Goal: Task Accomplishment & Management: Use online tool/utility

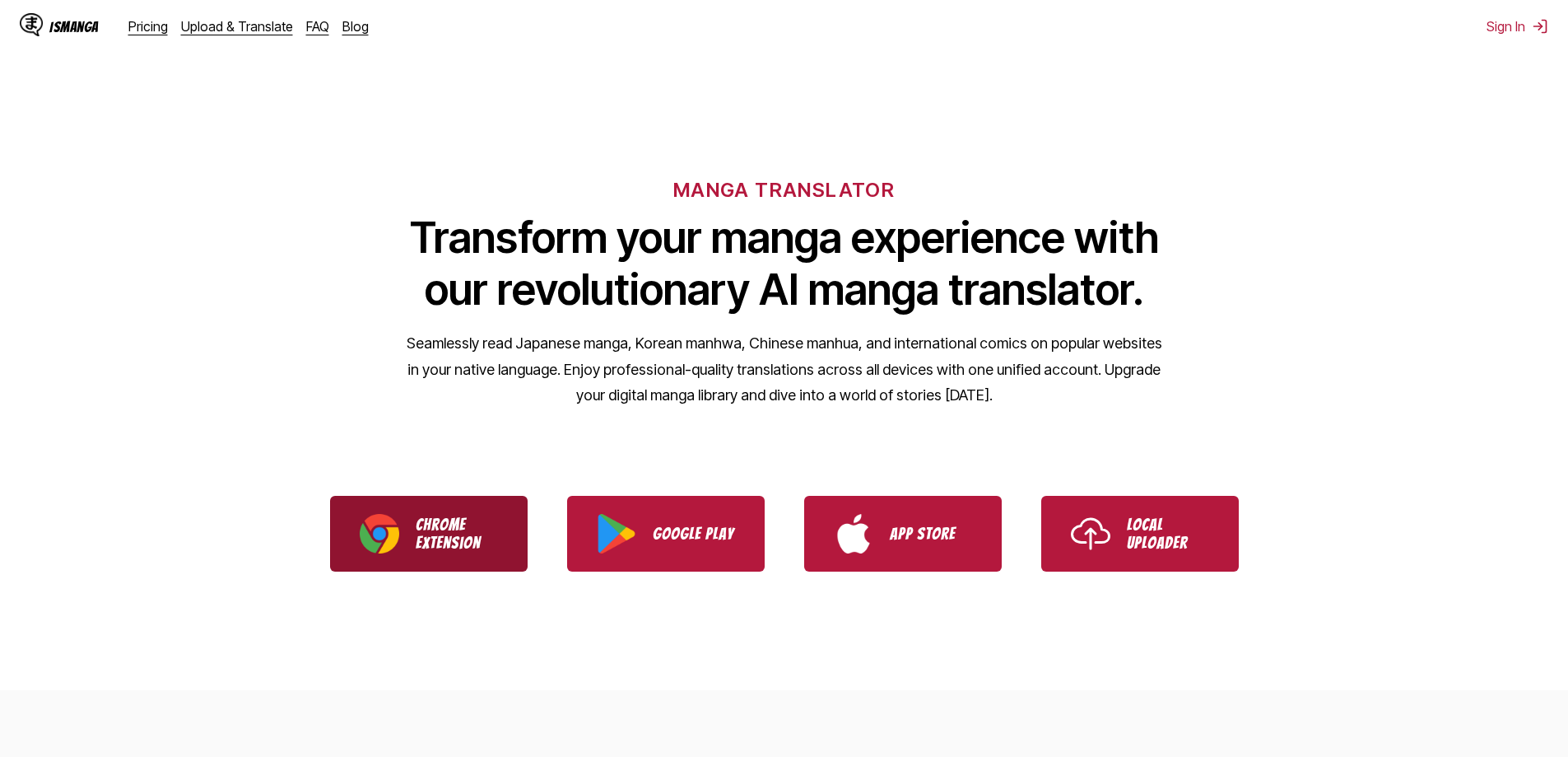
click at [397, 550] on img "Download IsManga Chrome Extension" at bounding box center [379, 533] width 39 height 39
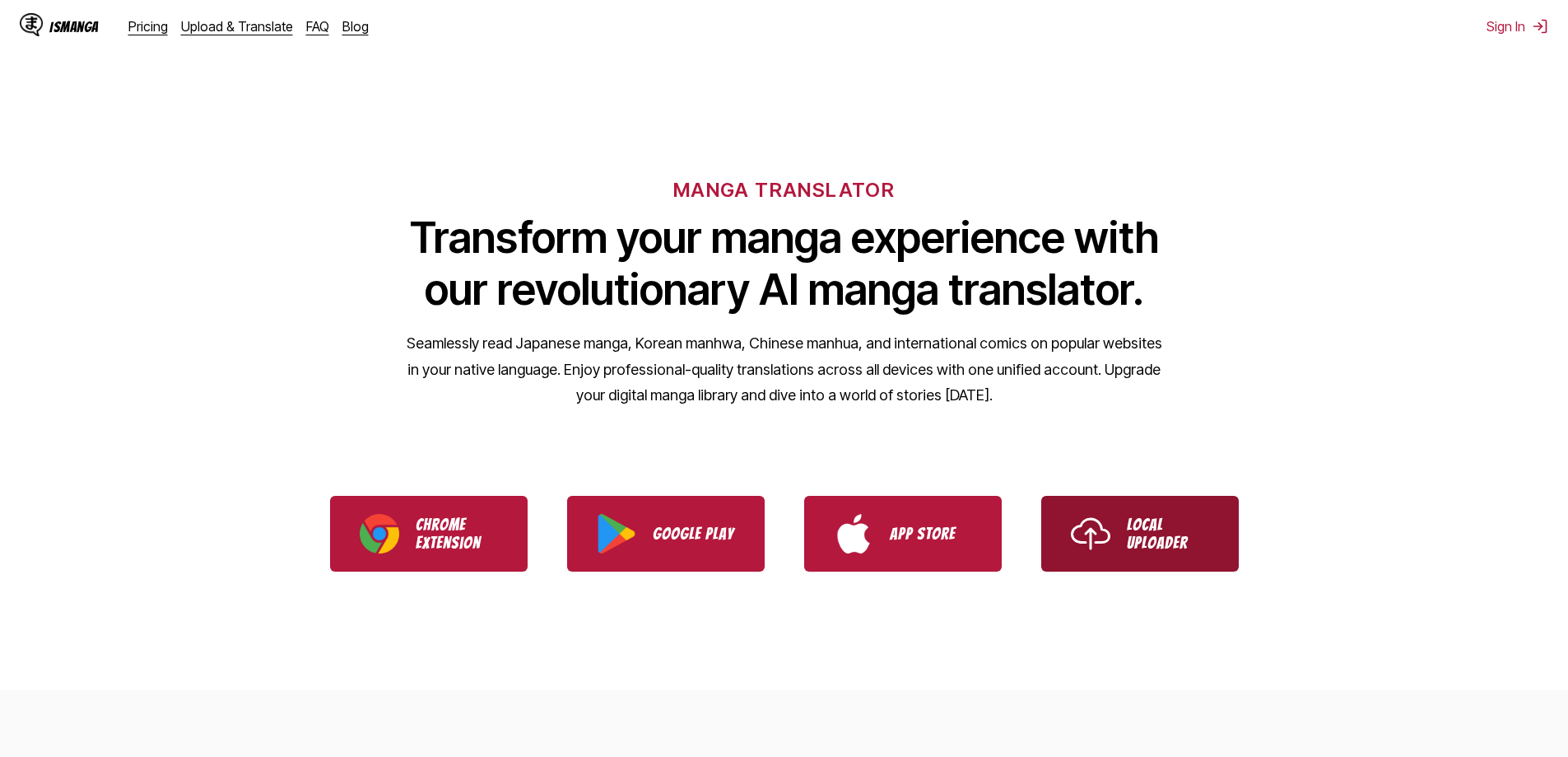
click at [1072, 540] on img "Use IsManga Local Uploader" at bounding box center [1090, 533] width 39 height 39
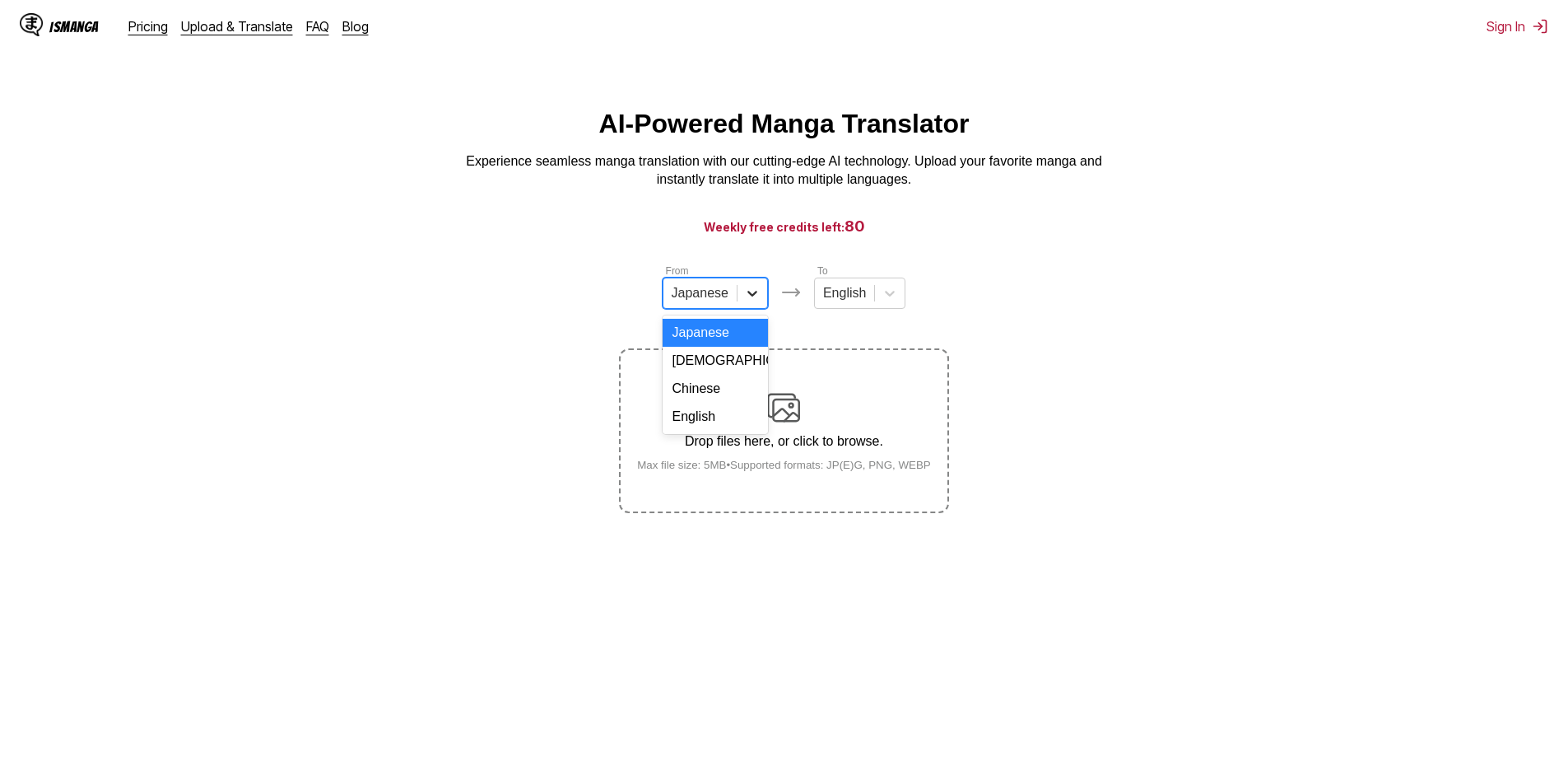
click at [752, 296] on icon at bounding box center [753, 293] width 10 height 6
click at [728, 402] on div "Chinese" at bounding box center [715, 389] width 105 height 28
click at [867, 305] on div "English" at bounding box center [840, 293] width 59 height 25
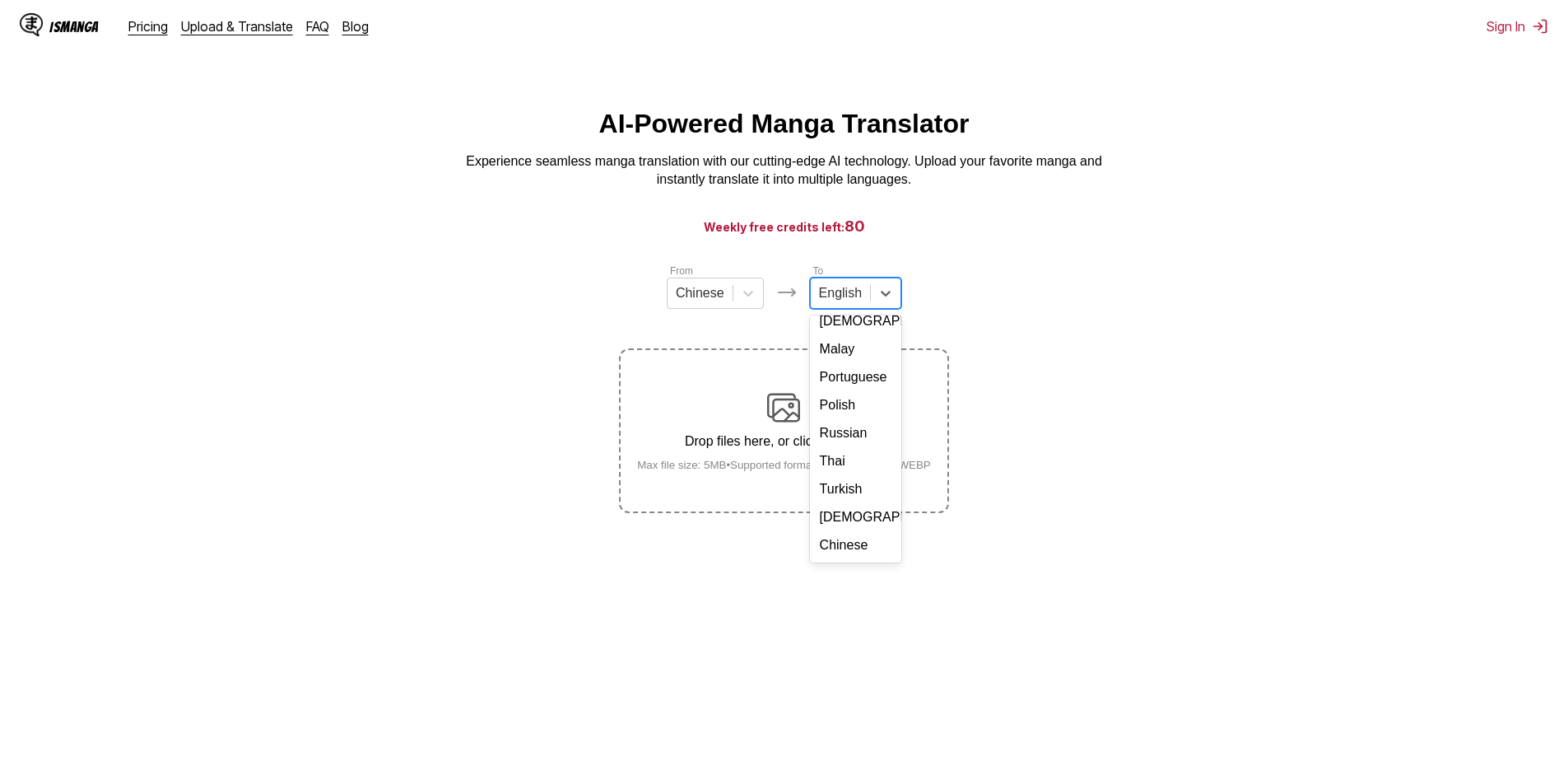
scroll to position [277, 0]
click at [850, 526] on div "Vietnamese" at bounding box center [856, 517] width 92 height 28
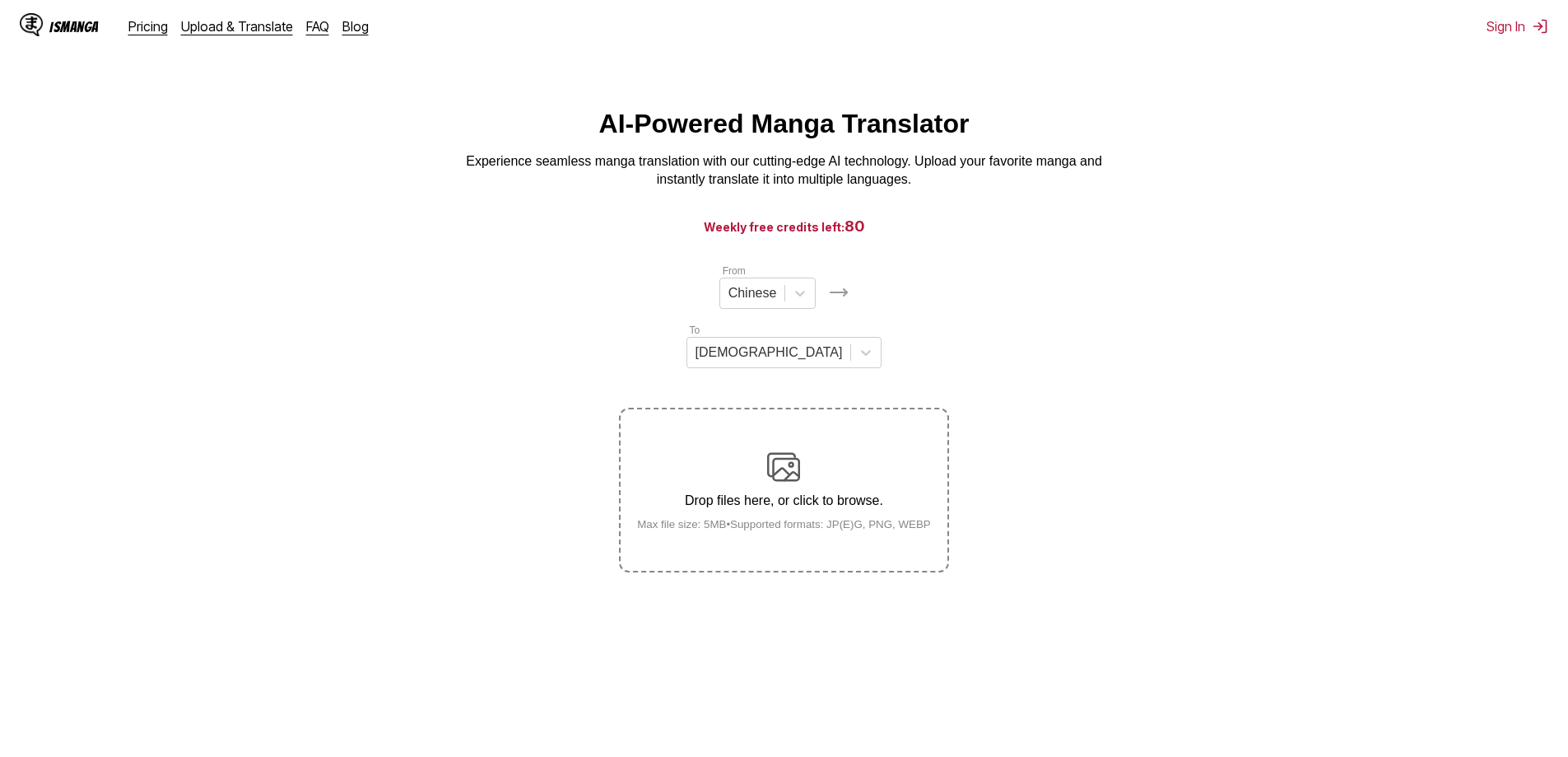
click at [799, 451] on img at bounding box center [783, 467] width 33 height 33
click at [0, 0] on input "Drop files here, or click to browse. Max file size: 5MB • Supported formats: JP…" at bounding box center [0, 0] width 0 height 0
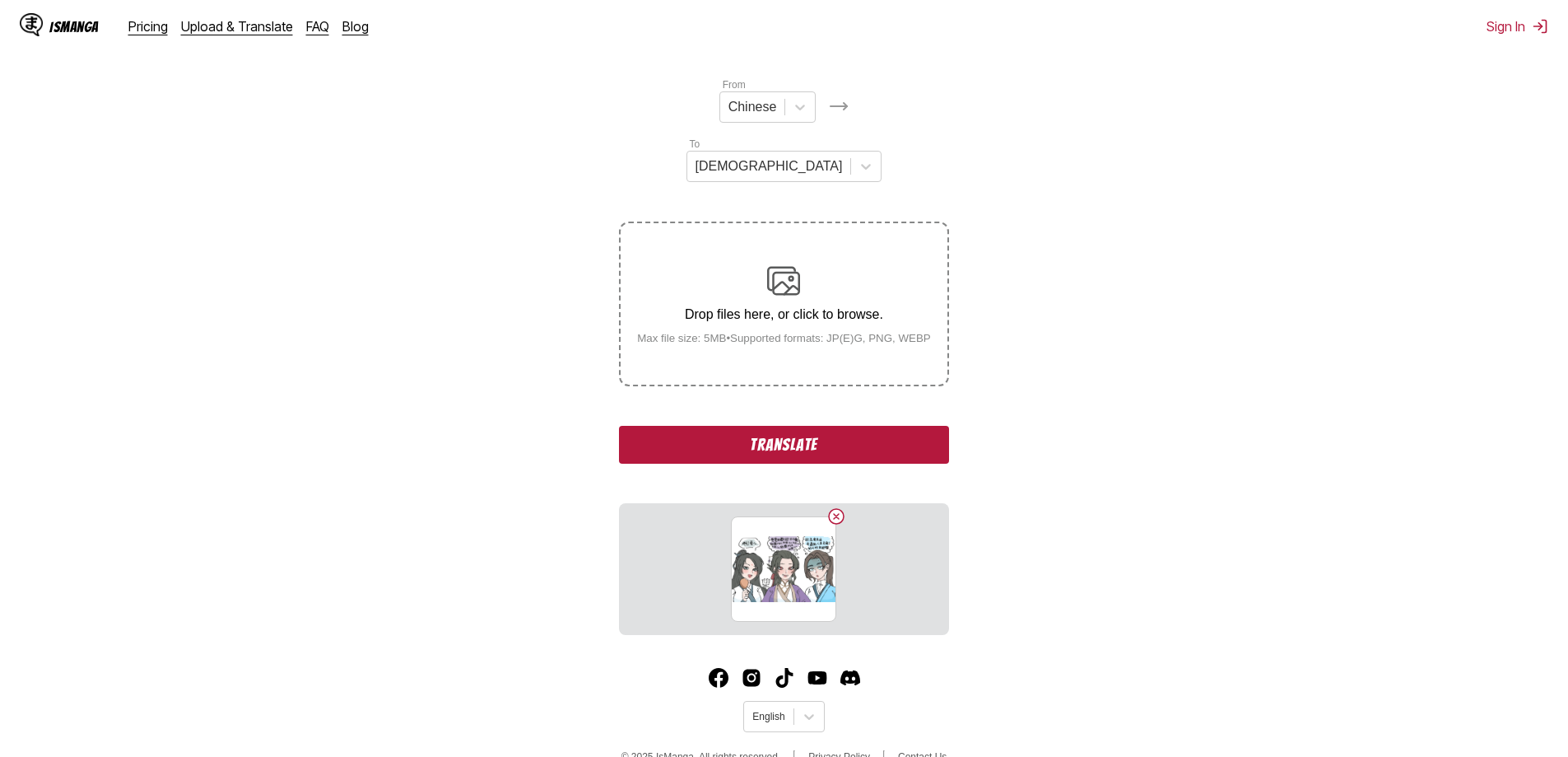
click at [813, 426] on button "Translate" at bounding box center [784, 444] width 330 height 38
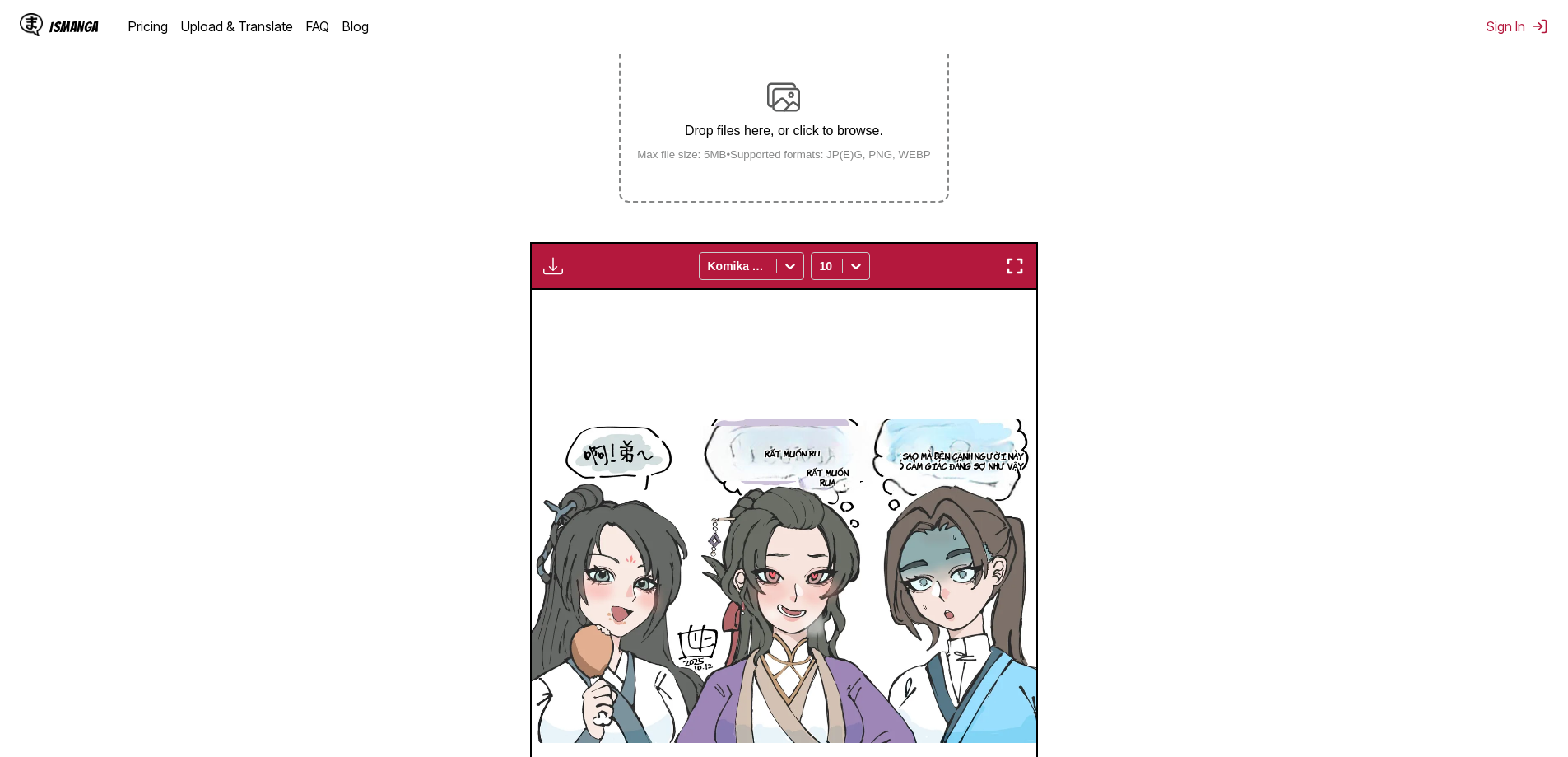
scroll to position [217, 0]
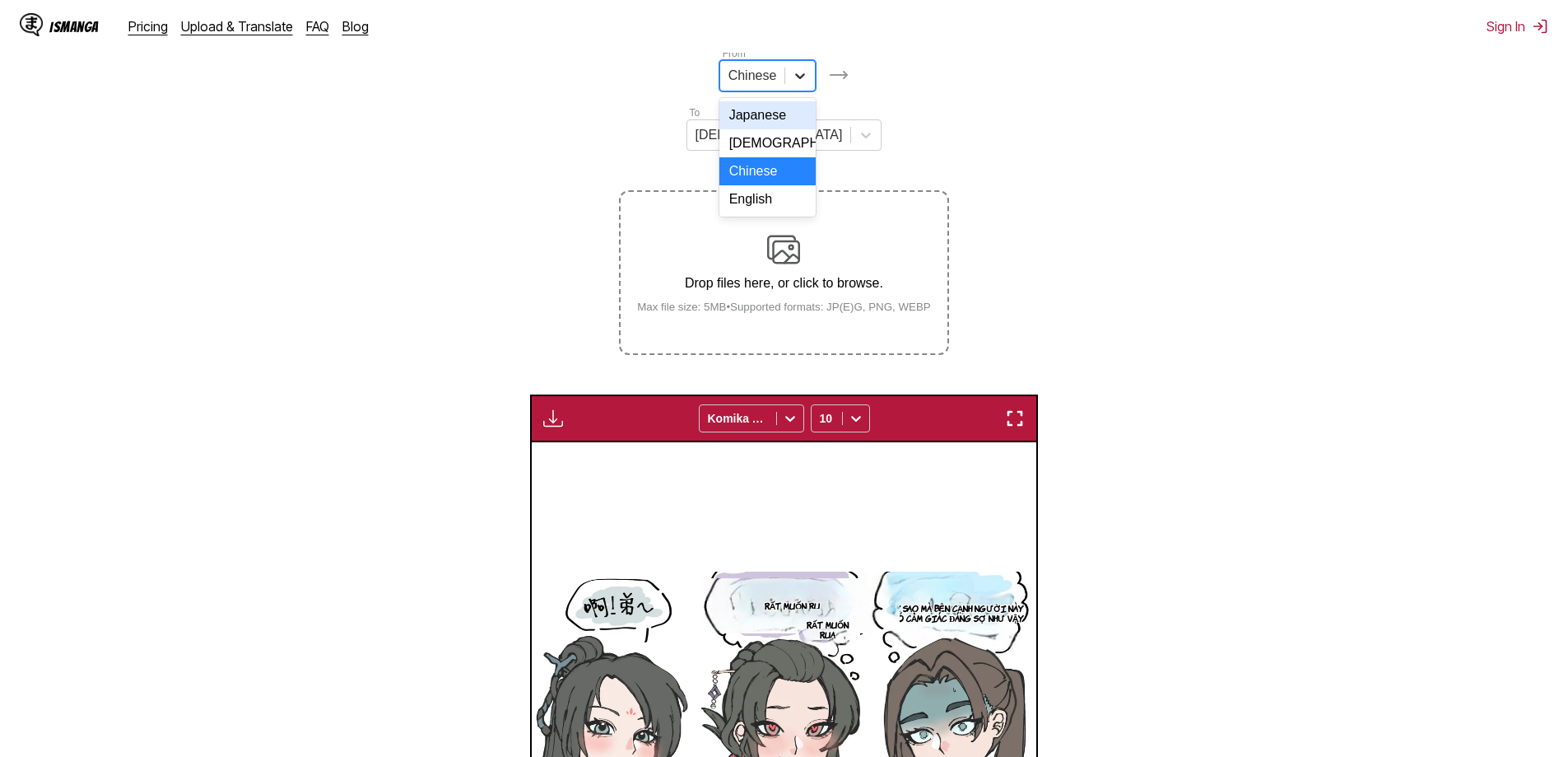
click at [785, 75] on div at bounding box center [800, 76] width 30 height 30
click at [719, 118] on div "Japanese" at bounding box center [768, 115] width 97 height 28
click at [809, 233] on div "Drop files here, or click to browse. Max file size: 5MB • Supported formats: JP…" at bounding box center [784, 273] width 320 height 80
click at [0, 0] on input "Drop files here, or click to browse. Max file size: 5MB • Supported formats: JP…" at bounding box center [0, 0] width 0 height 0
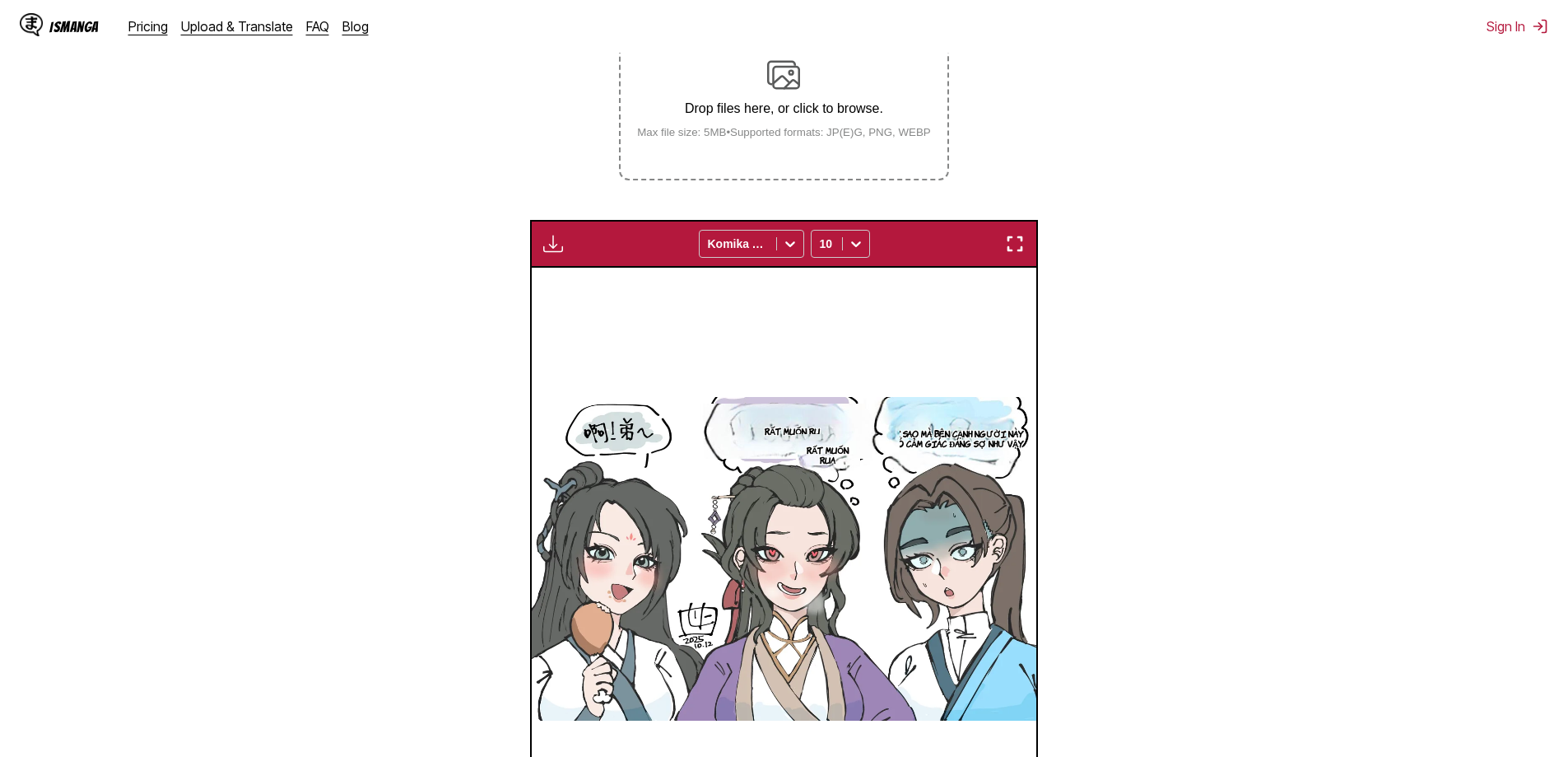
scroll to position [547, 0]
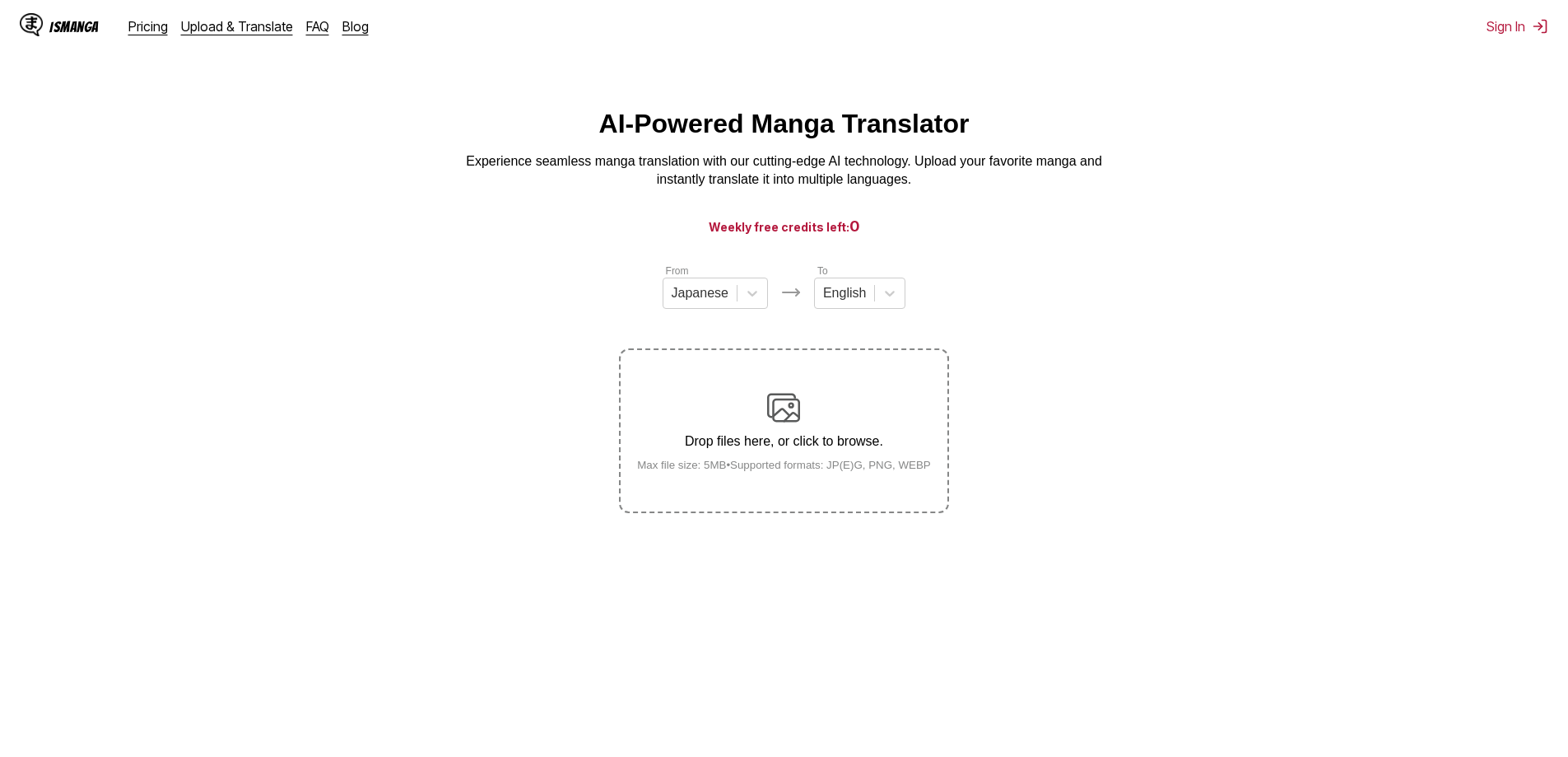
click at [827, 471] on small "Max file size: 5MB • Supported formats: JP(E)G, PNG, WEBP" at bounding box center [784, 465] width 320 height 13
click at [0, 0] on input "Drop files here, or click to browse. Max file size: 5MB • Supported formats: JP…" at bounding box center [0, 0] width 0 height 0
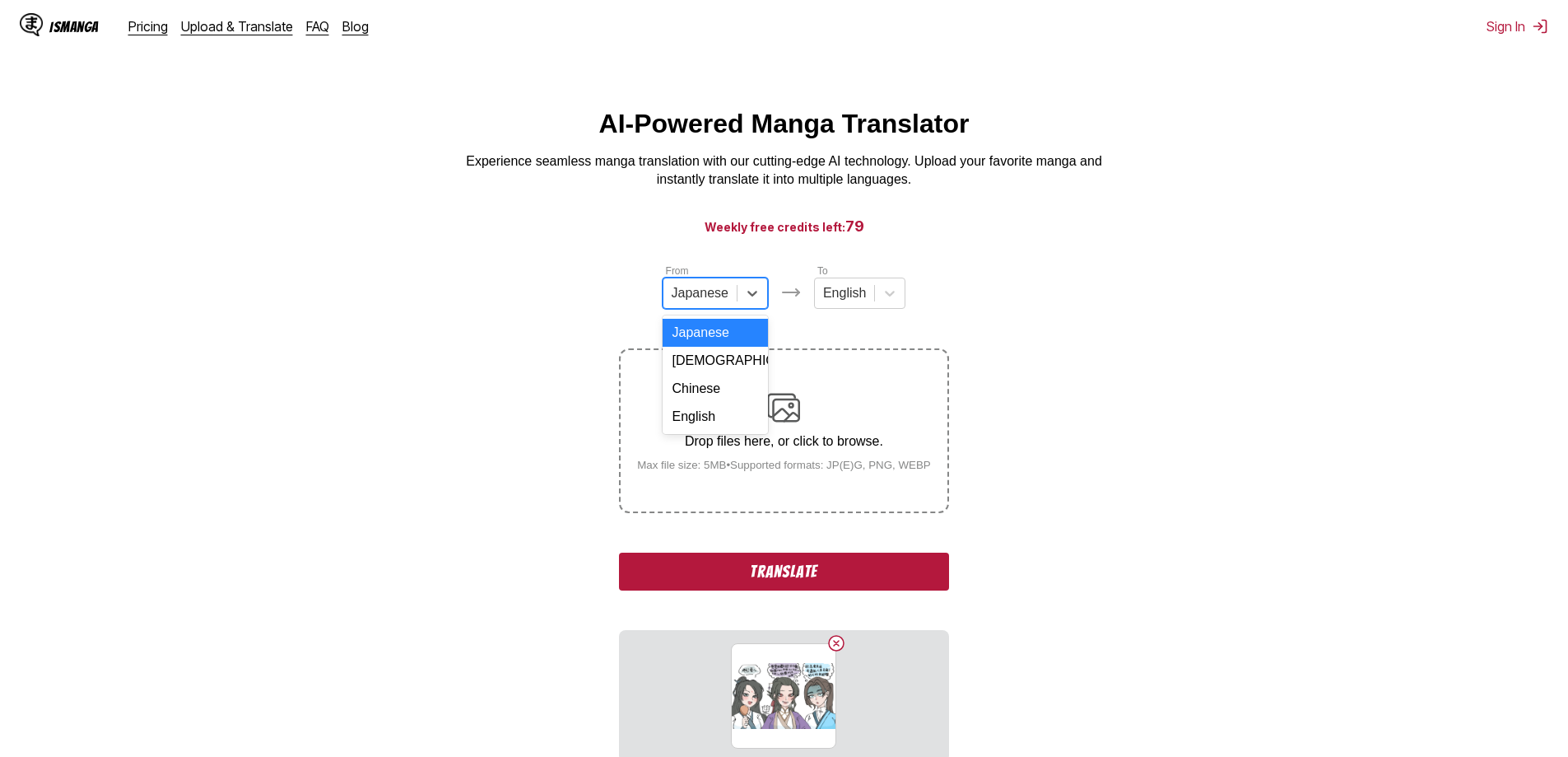
click at [729, 303] on div "Japanese" at bounding box center [700, 293] width 73 height 25
click at [710, 345] on div "Japanese" at bounding box center [715, 333] width 105 height 28
click at [721, 299] on div at bounding box center [700, 293] width 57 height 18
click at [708, 367] on div "[DEMOGRAPHIC_DATA]" at bounding box center [715, 361] width 105 height 28
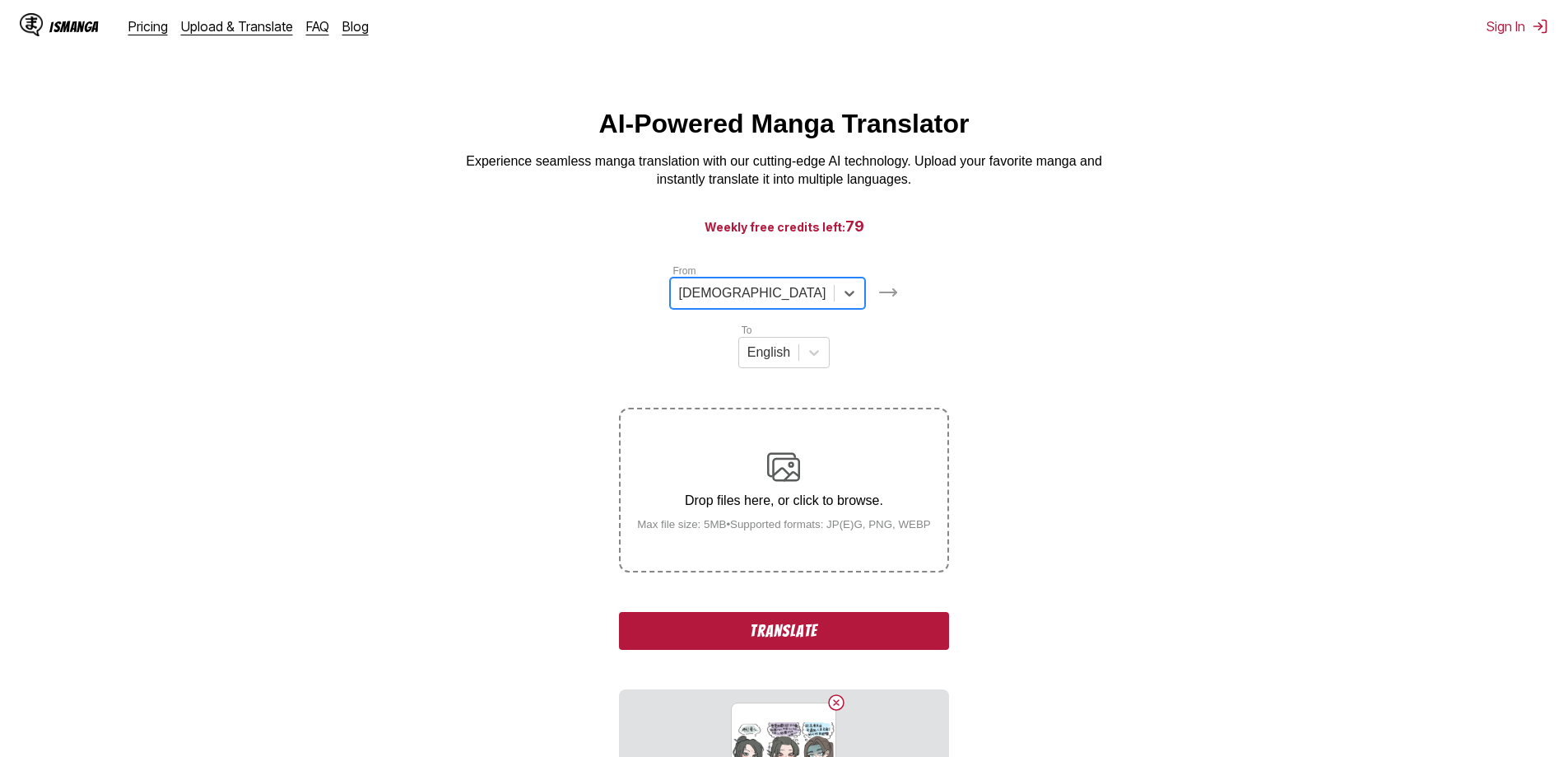
click at [811, 612] on button "Translate" at bounding box center [784, 630] width 330 height 38
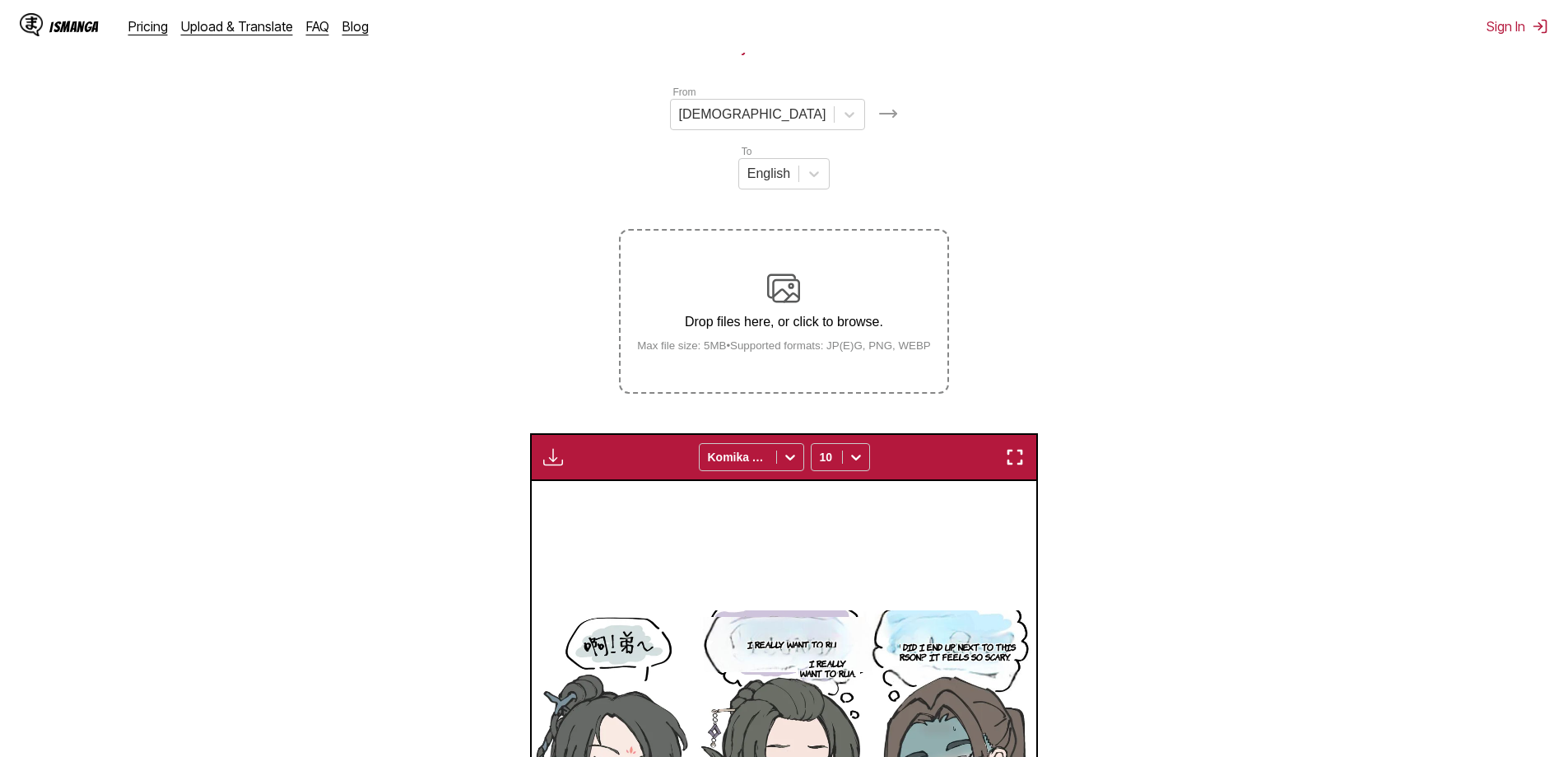
scroll to position [75, 0]
